Goal: Navigation & Orientation: Find specific page/section

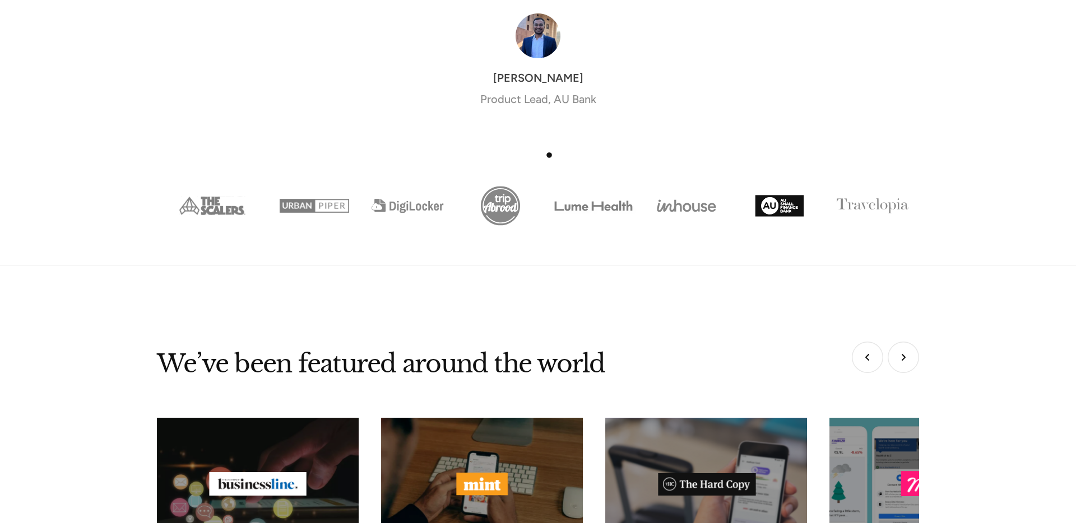
scroll to position [3891, 0]
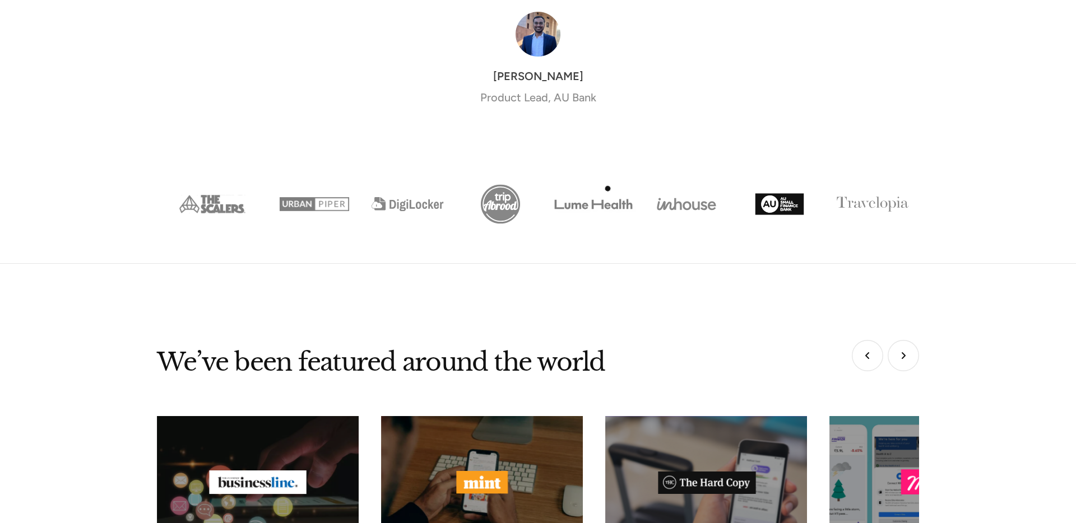
click at [608, 189] on img "Show slide 5 of 8" at bounding box center [593, 204] width 93 height 47
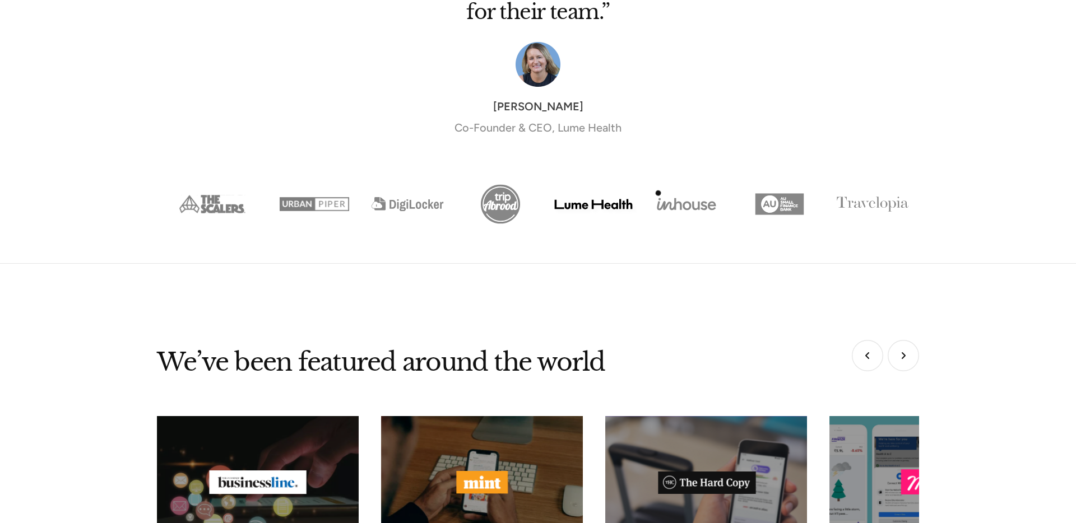
click at [659, 193] on img "Show slide 6 of 8" at bounding box center [686, 204] width 93 height 47
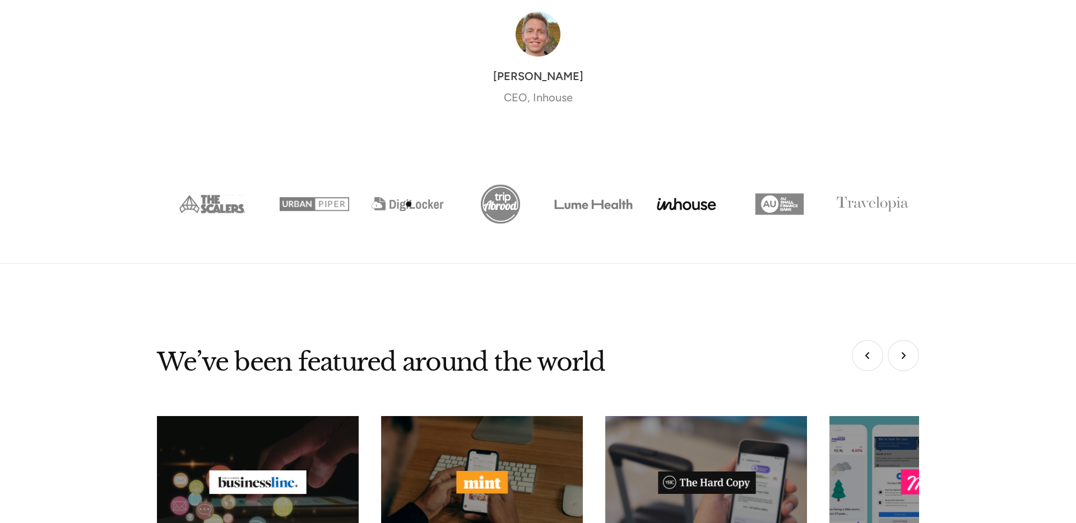
click at [407, 196] on img "Show slide 3 of 8" at bounding box center [407, 204] width 93 height 47
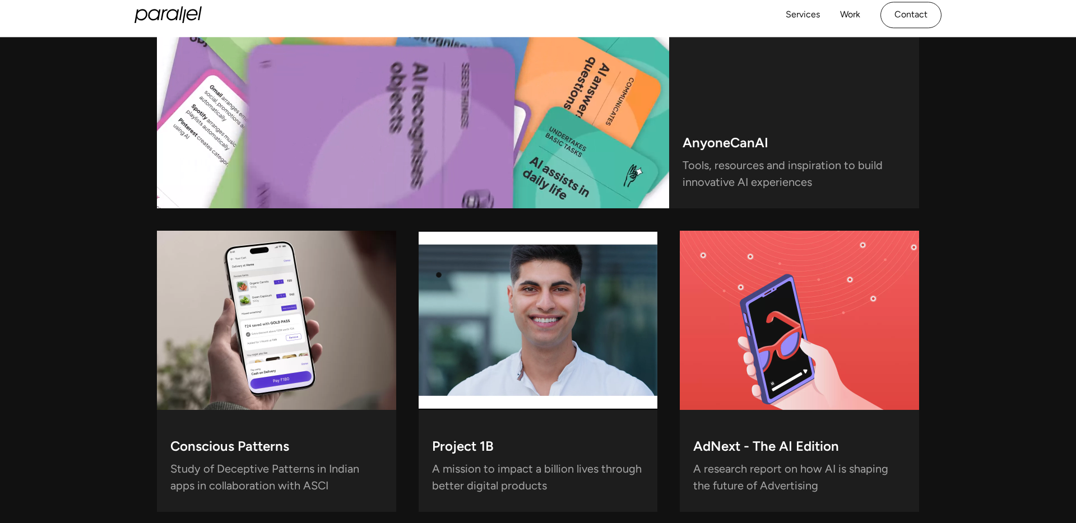
scroll to position [3021, 0]
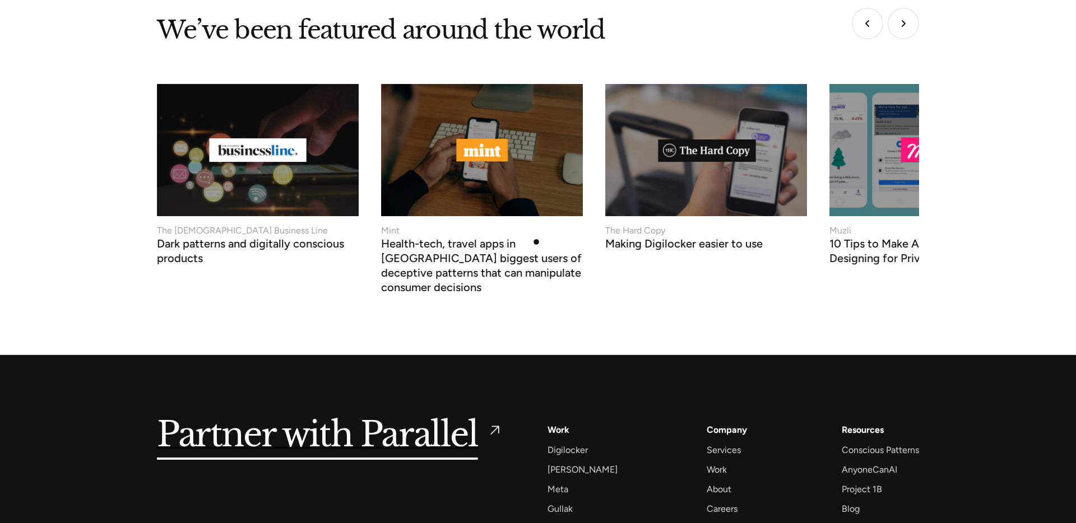
scroll to position [4470, 0]
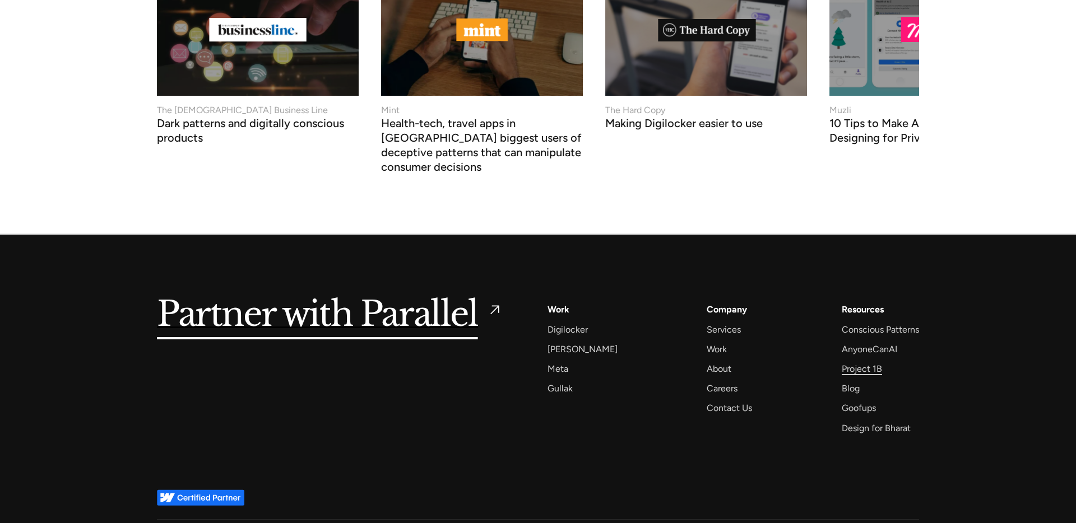
click at [858, 361] on div "Project 1B" at bounding box center [862, 368] width 40 height 15
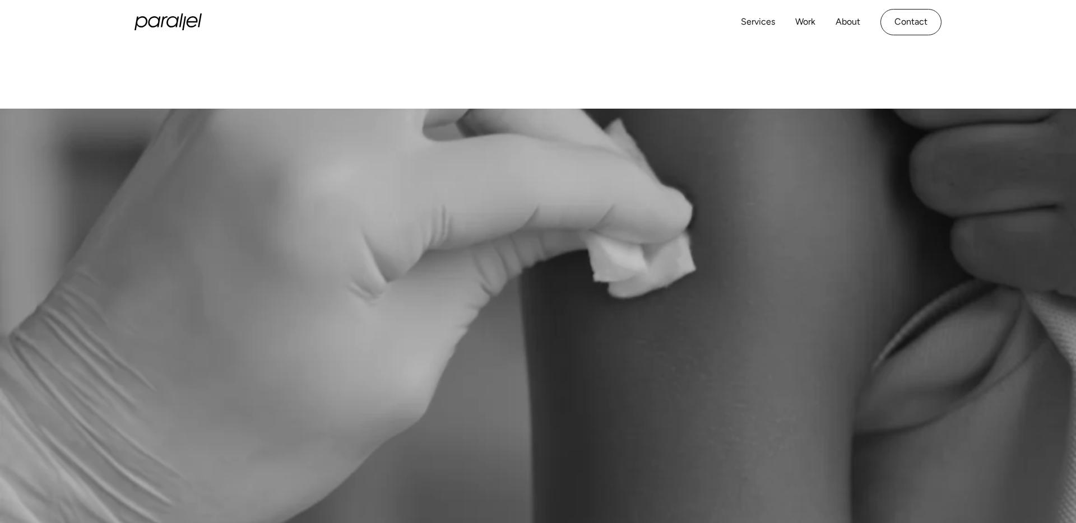
scroll to position [206, 0]
